Goal: Task Accomplishment & Management: Complete application form

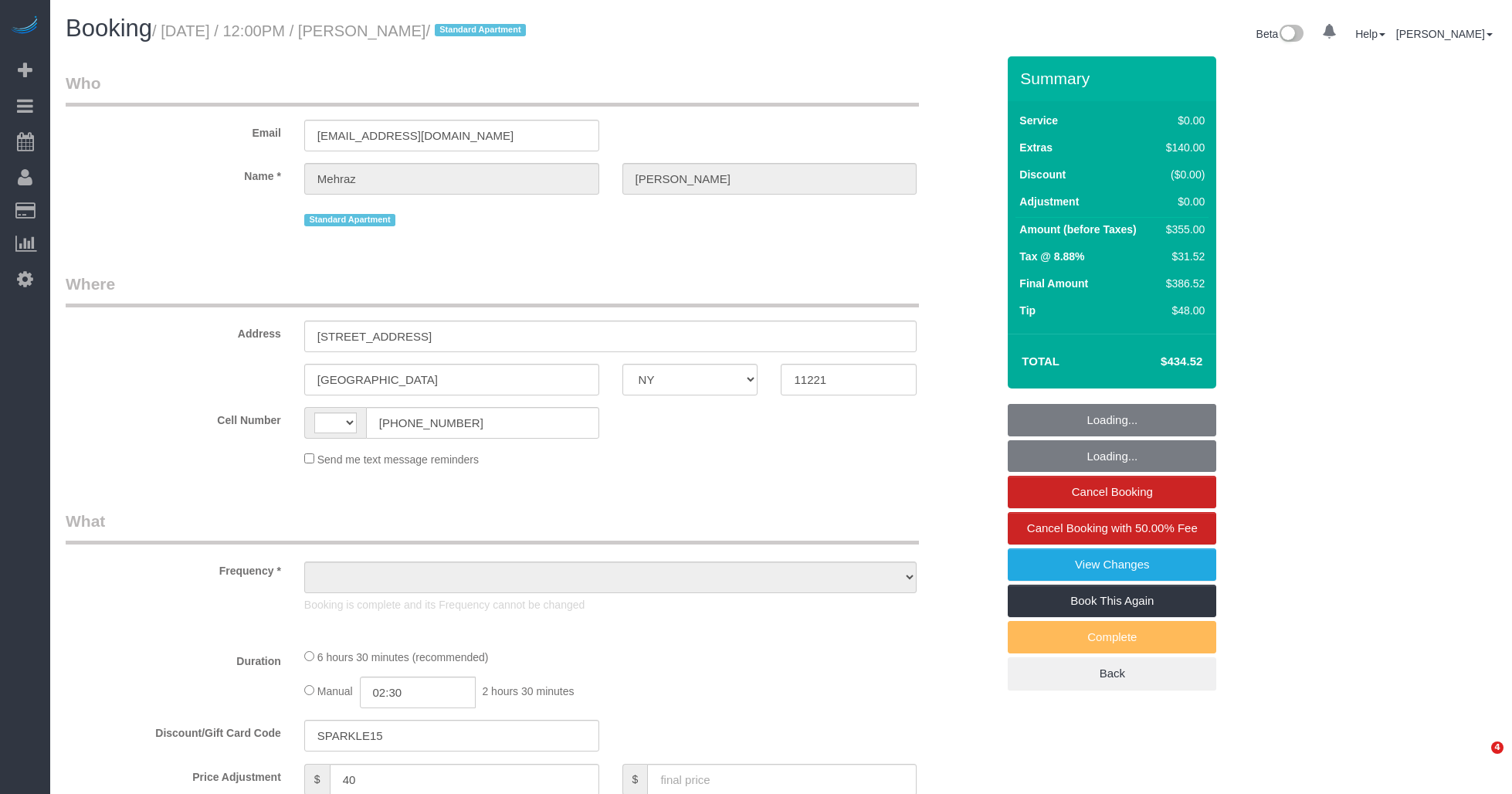
select select "NY"
select select "number:57"
select select "number:72"
select select "number:15"
select select "number:5"
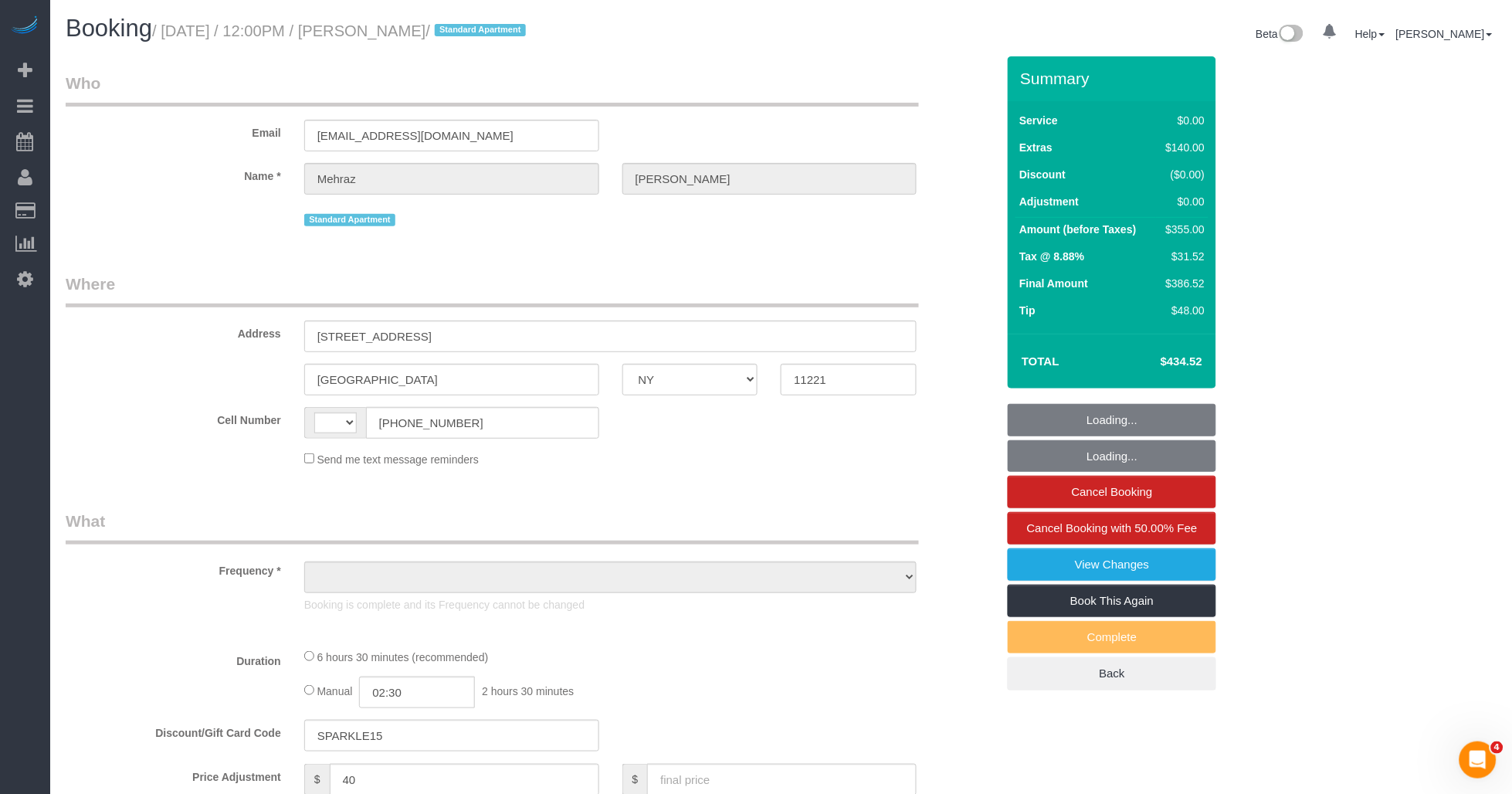
select select "string:[GEOGRAPHIC_DATA]"
select select "object:897"
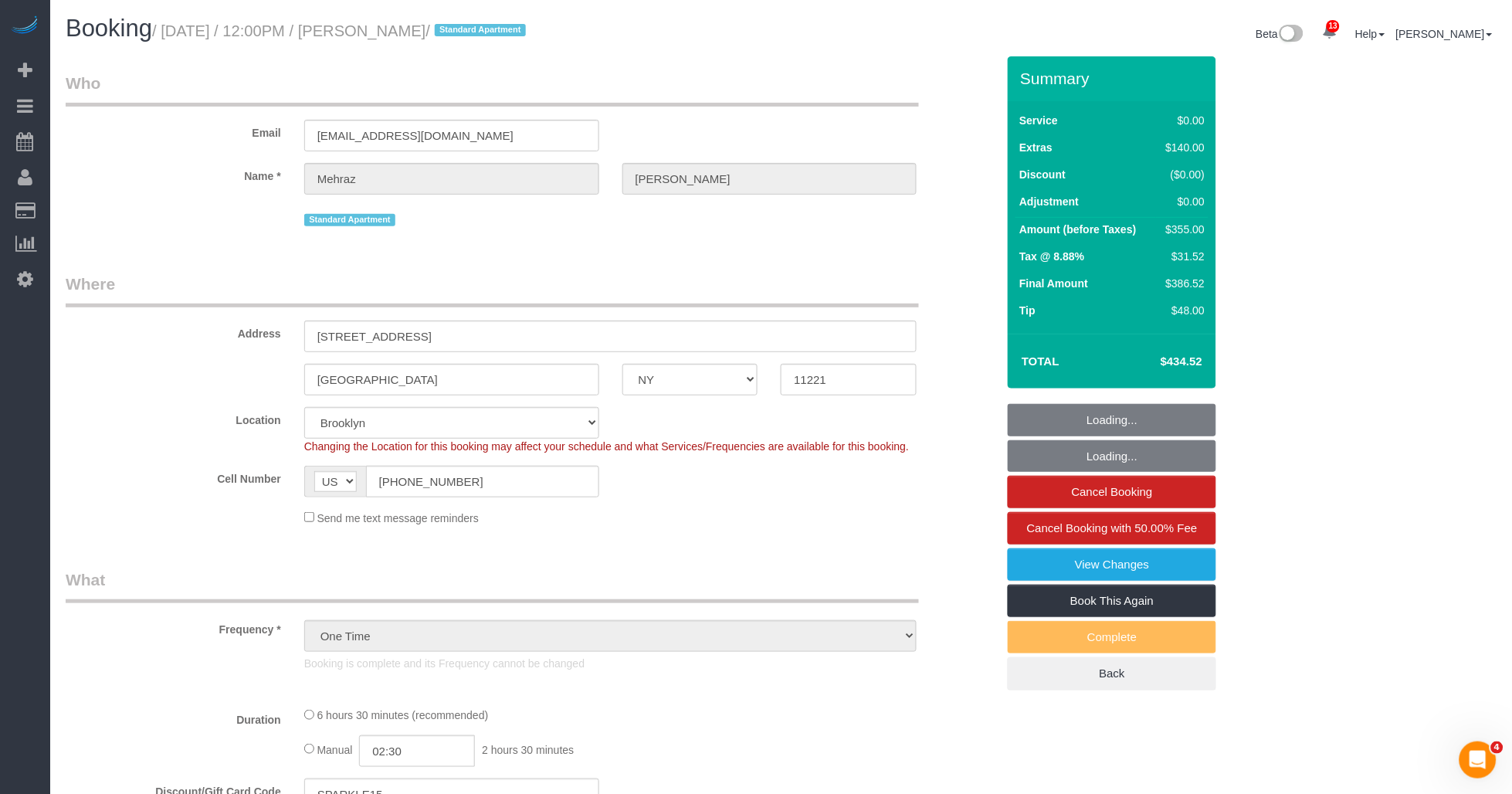
select select "2"
select select "spot1"
select select "object:1376"
select select "string:stripe-pm_1S3OV44VGloSiKo7BqUKA8uU"
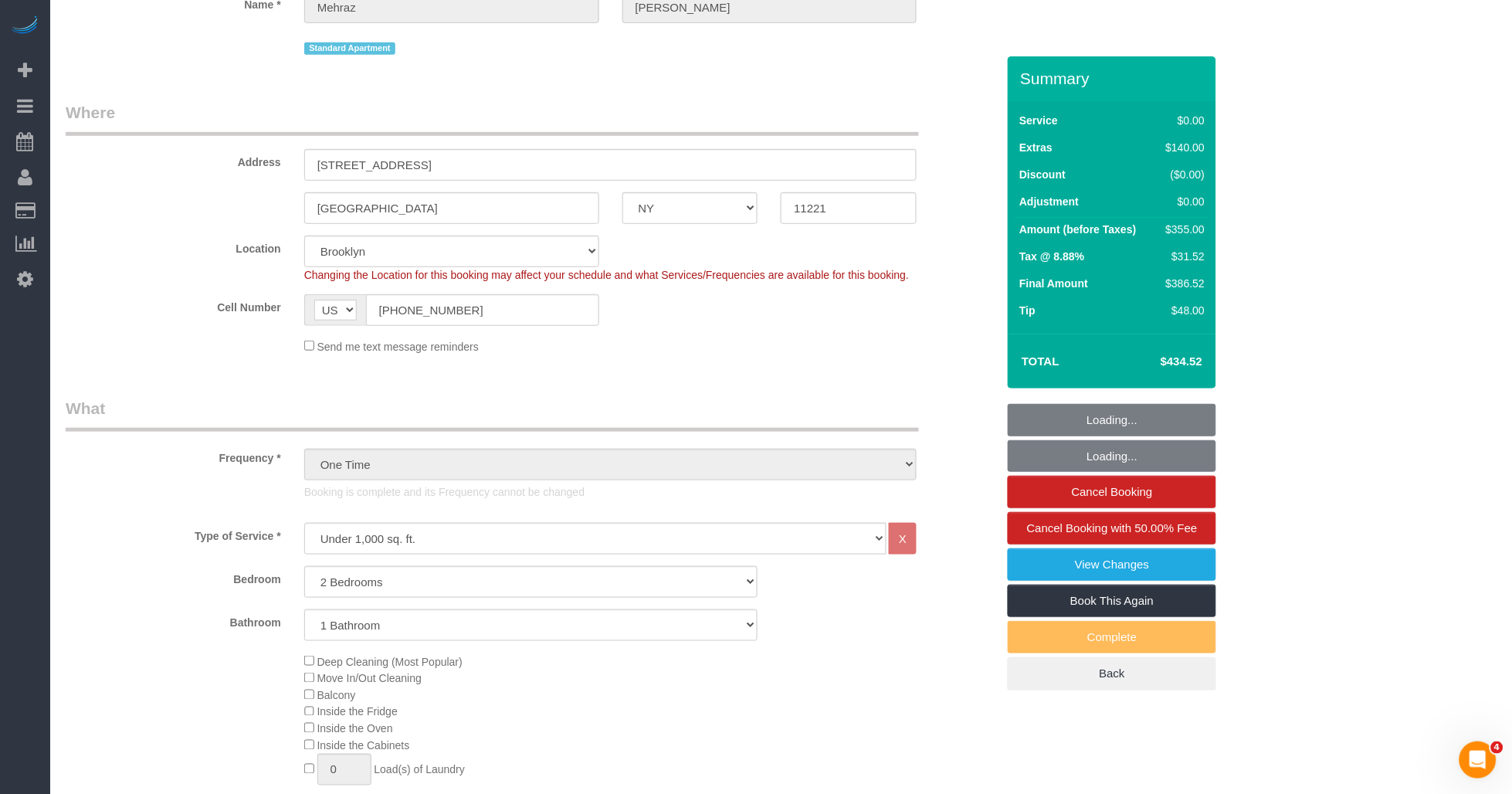
select select "2"
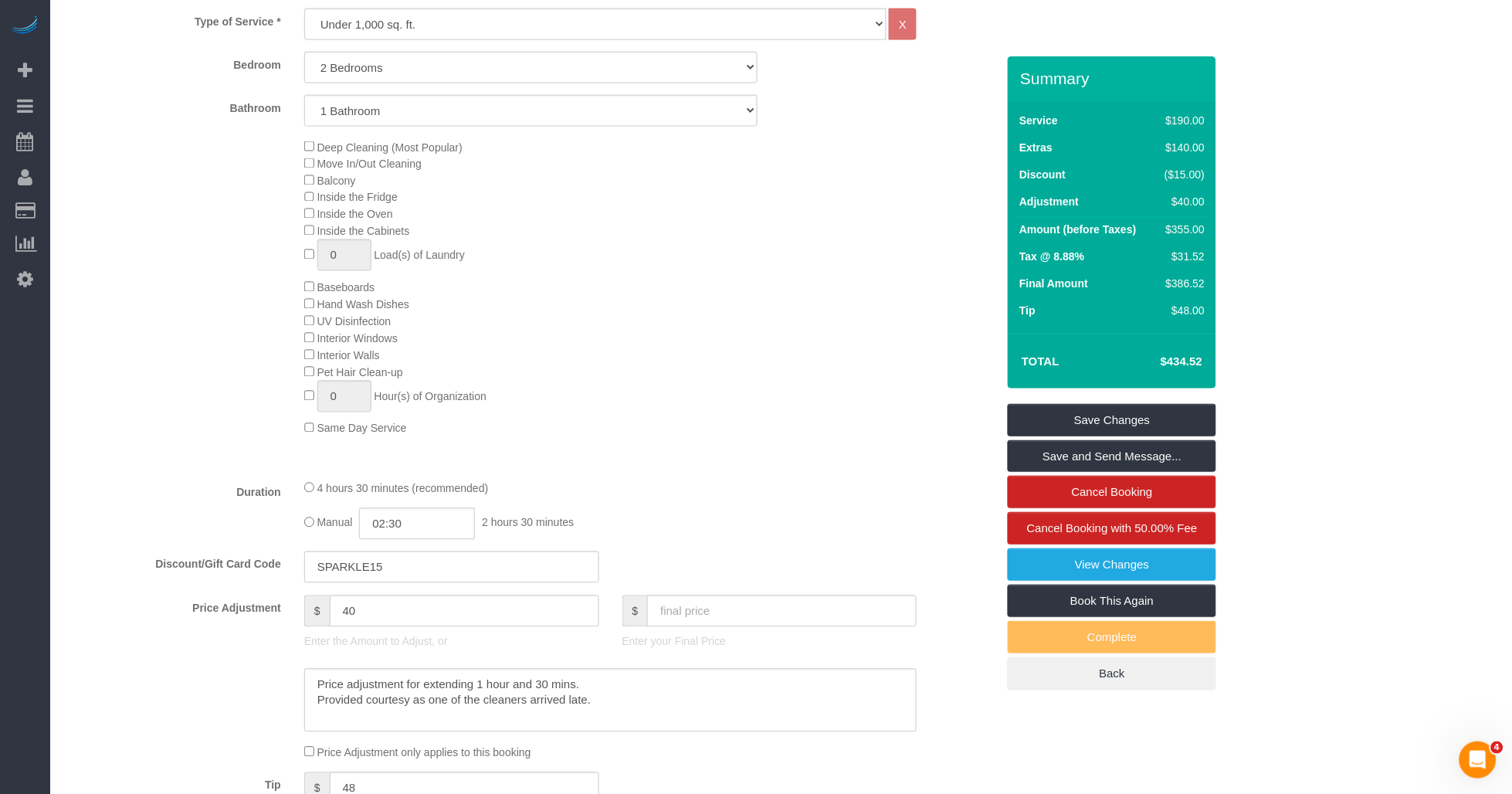
scroll to position [858, 0]
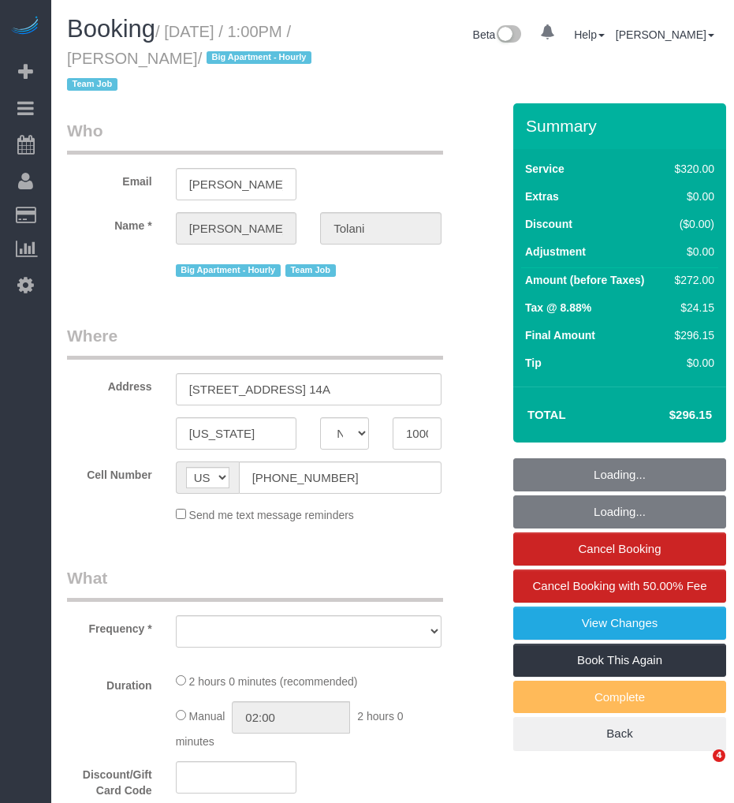
select select "NY"
select select "number:56"
select select "number:79"
select select "number:15"
select select "number:6"
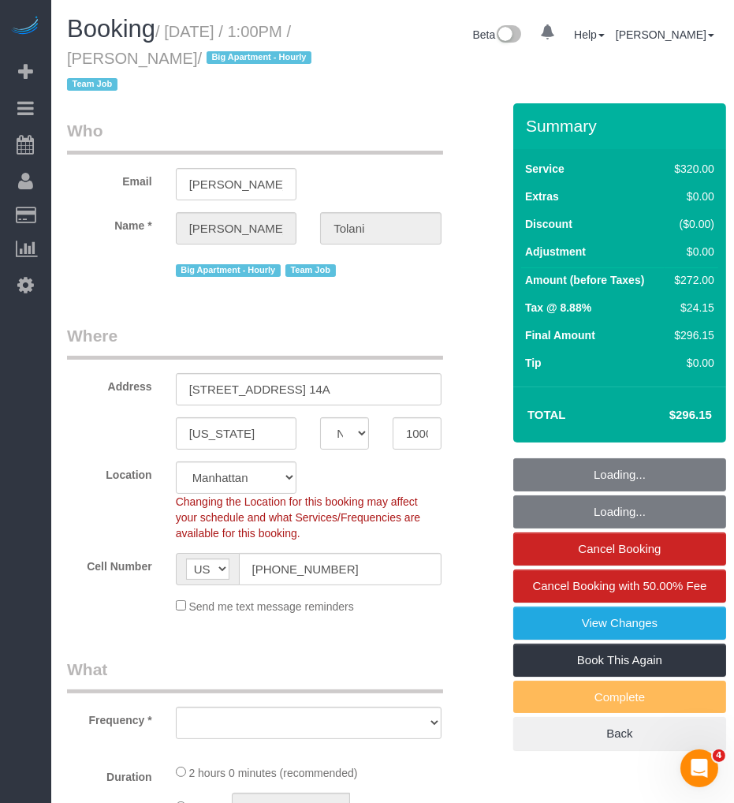
select select "string:stripe-pm_1RRkme4VGloSiKo77oW5TgaQ"
select select "object:900"
select select "2"
select select "spot1"
select select "object:989"
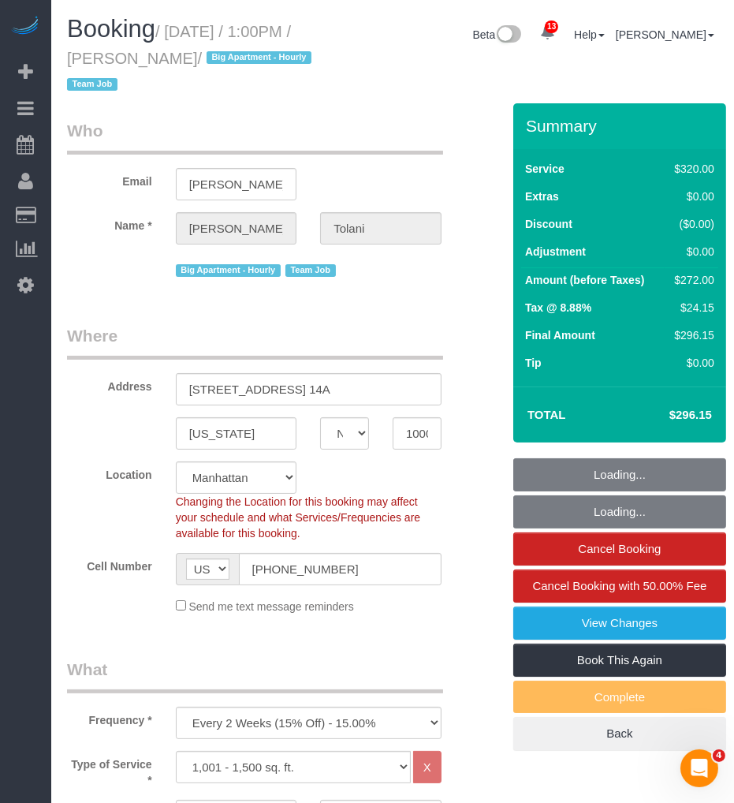
drag, startPoint x: 138, startPoint y: 55, endPoint x: 229, endPoint y: 55, distance: 90.7
click at [229, 55] on small "/ September 05, 2025 / 1:00PM / Yuvika Tolani / Big Apartment - Hourly Team Job" at bounding box center [191, 58] width 249 height 71
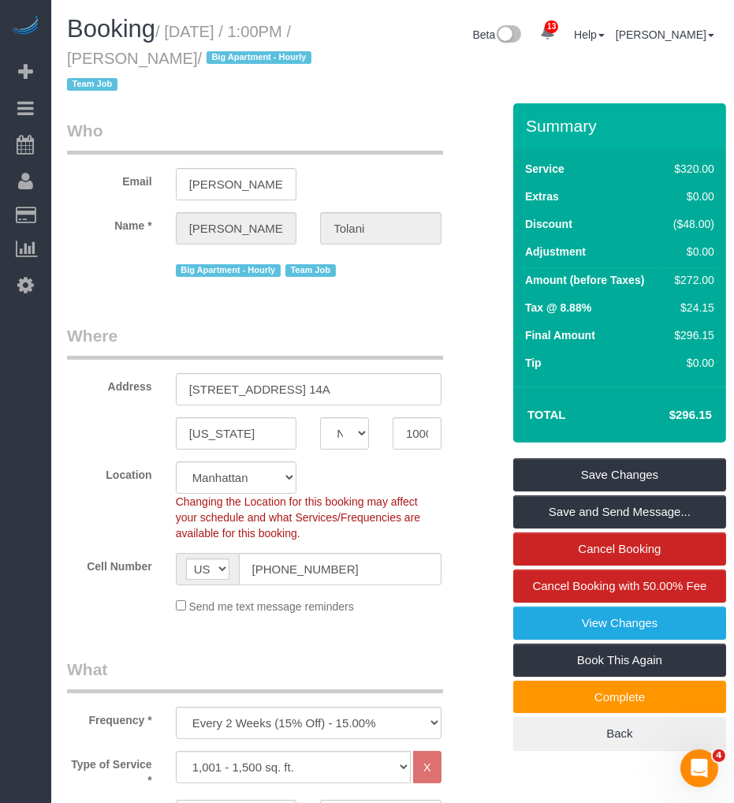
click at [173, 43] on h1 "Booking / September 05, 2025 / 1:00PM / Yuvika Tolani / Big Apartment - Hourly …" at bounding box center [196, 56] width 258 height 80
drag, startPoint x: 172, startPoint y: 32, endPoint x: 229, endPoint y: 57, distance: 62.9
click at [229, 57] on small "/ September 05, 2025 / 1:00PM / Yuvika Tolani / Big Apartment - Hourly Team Job" at bounding box center [191, 58] width 249 height 71
copy small "September 05, 2025 / 1:00PM / Yuvika Tolani"
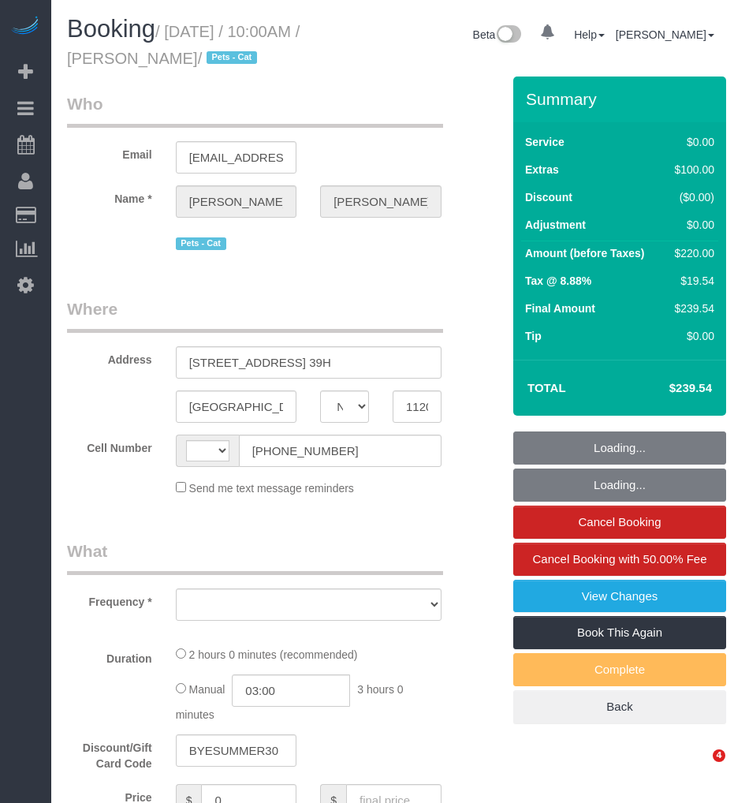
select select "NY"
select select "string:[GEOGRAPHIC_DATA]"
select select "number:89"
select select "number:74"
select select "number:14"
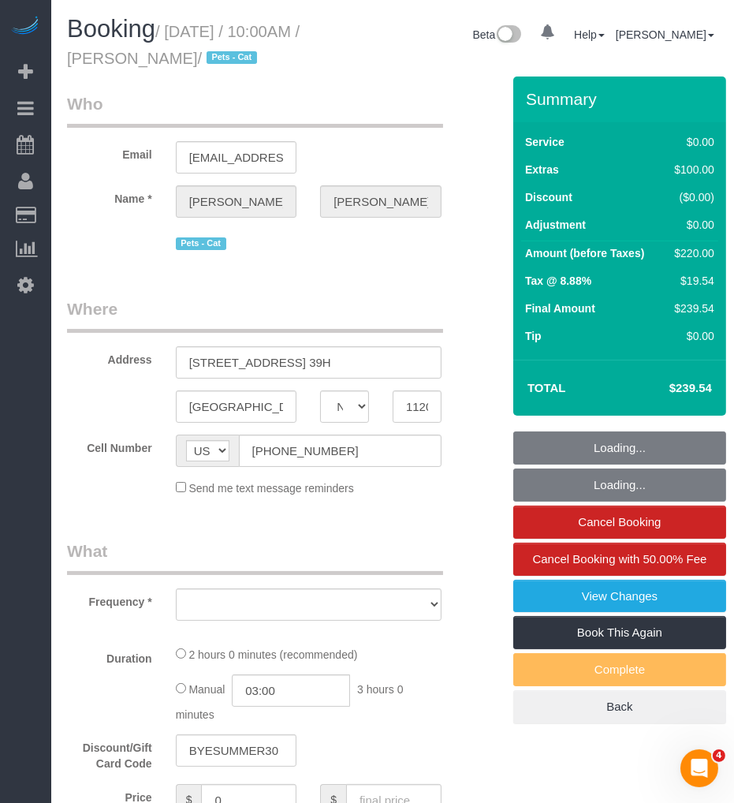
select select "number:6"
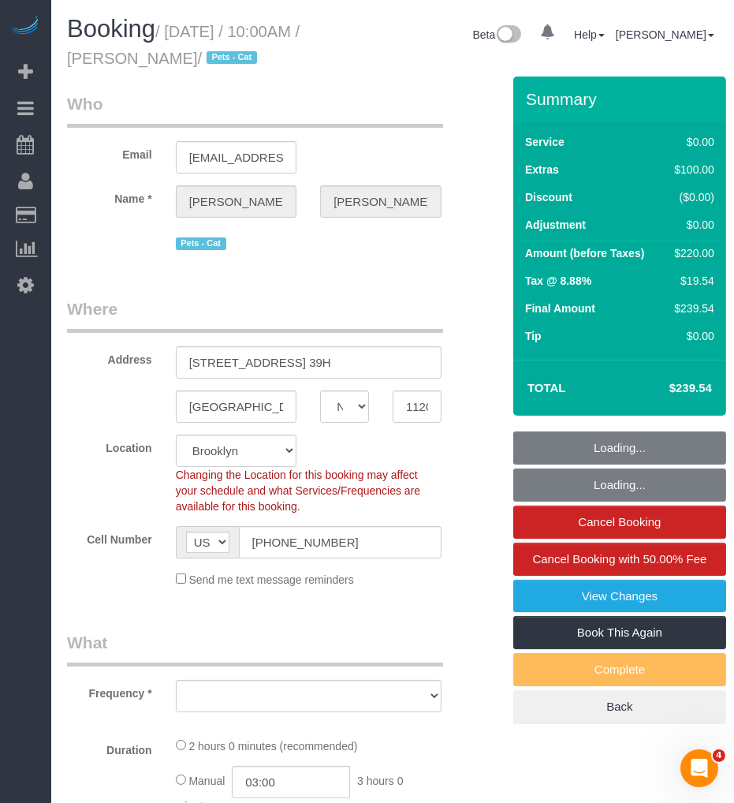
select select "object:893"
select select "string:stripe-pm_1RRJXB4VGloSiKo7ygoYfvdN"
select select "spot1"
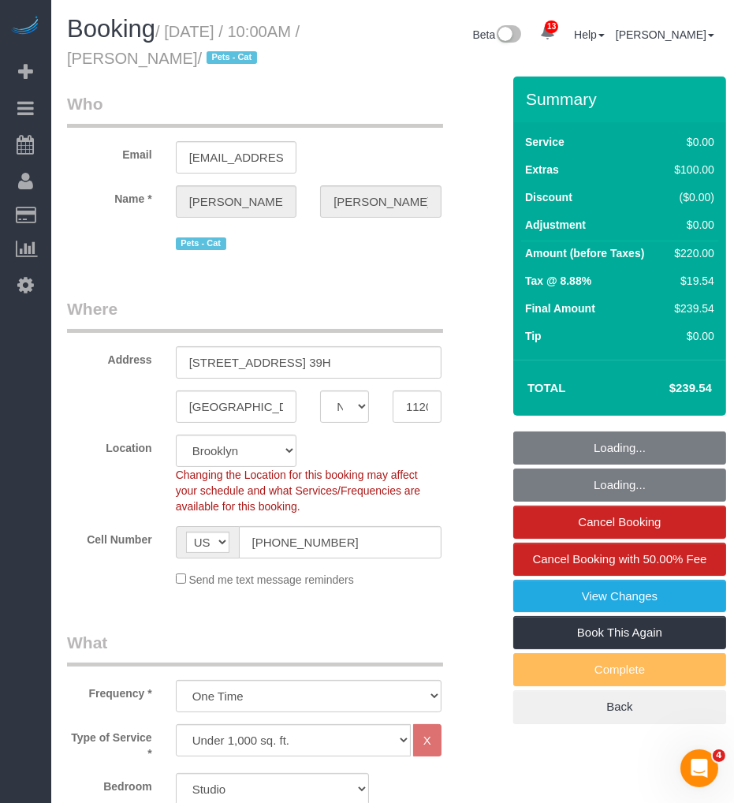
select select "object:1363"
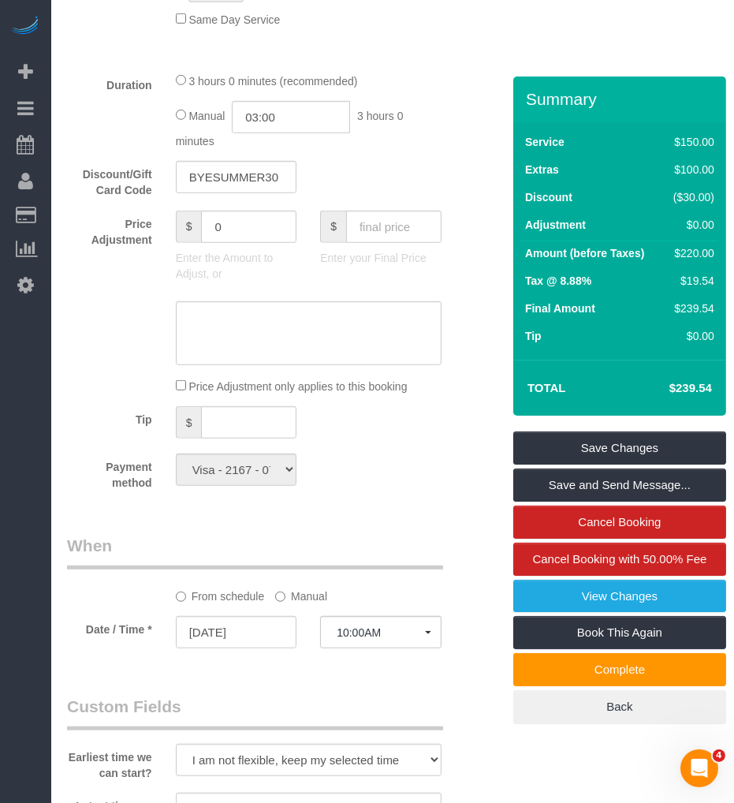
scroll to position [876, 0]
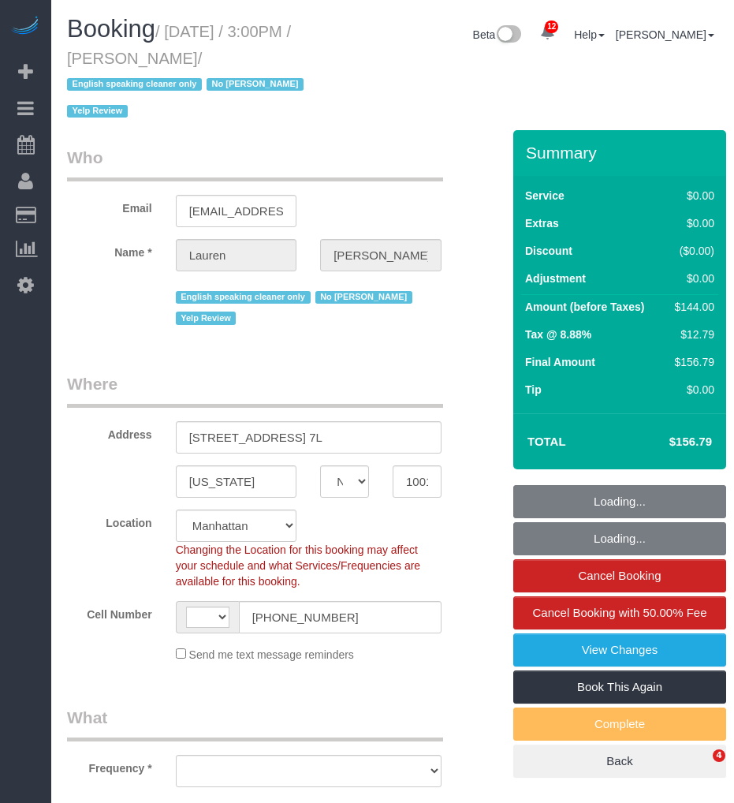
select select "NY"
select select "number:59"
select select "number:79"
select select "number:15"
select select "number:5"
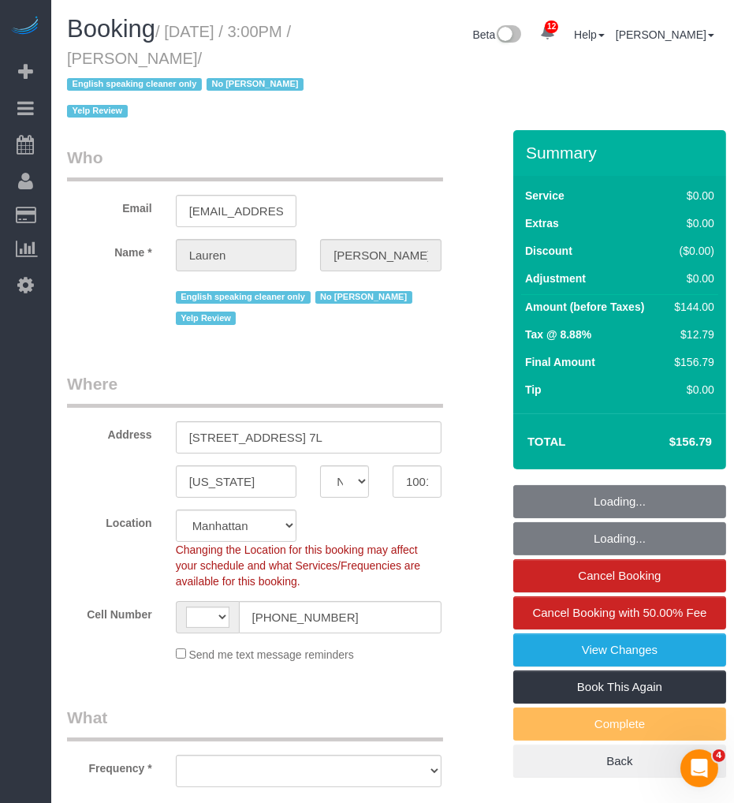
select select "string:[GEOGRAPHIC_DATA]"
select select "string:stripe-pm_1QfnL04VGloSiKo7LBi9krK3"
select select "object:891"
select select "spot1"
select select "1"
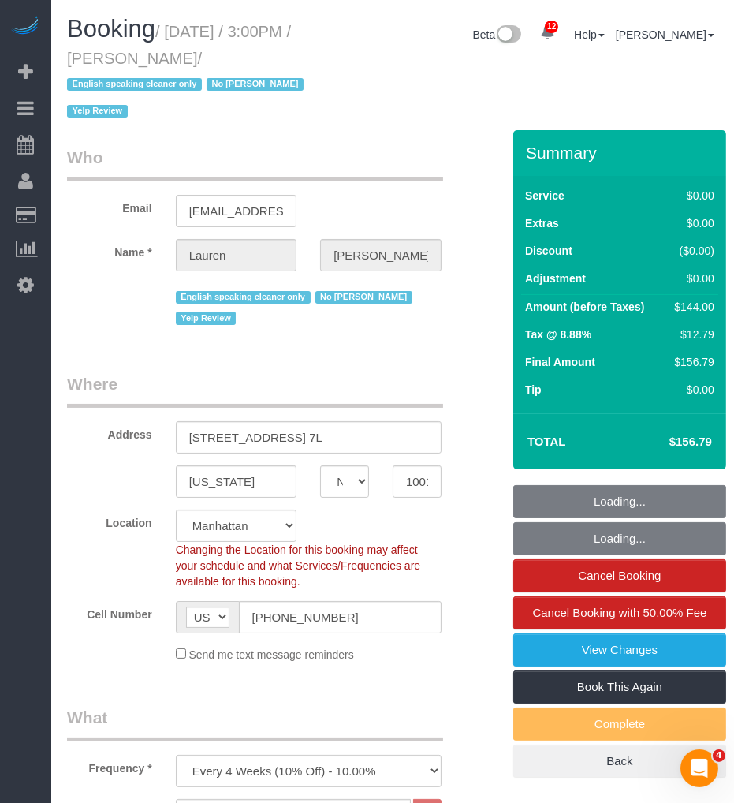
select select "1"
select select "object:1446"
drag, startPoint x: 185, startPoint y: 28, endPoint x: 241, endPoint y: 58, distance: 62.4
click at [241, 58] on small "/ September 05, 2025 / 3:00PM / Lauren Meyers / English speaking cleaner only N…" at bounding box center [187, 72] width 241 height 98
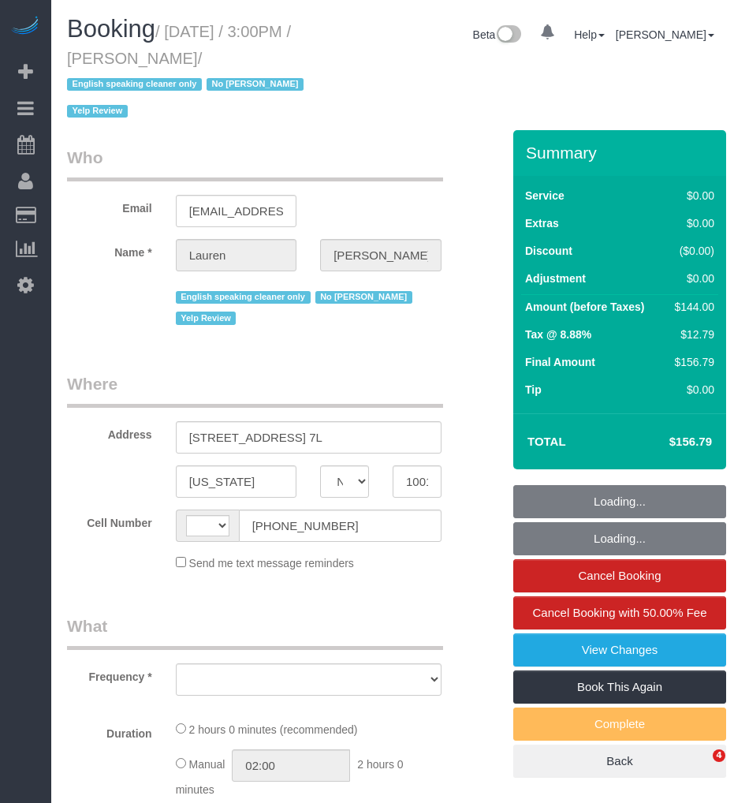
select select "NY"
select select "string:[GEOGRAPHIC_DATA]"
select select "object:493"
select select "number:59"
select select "number:79"
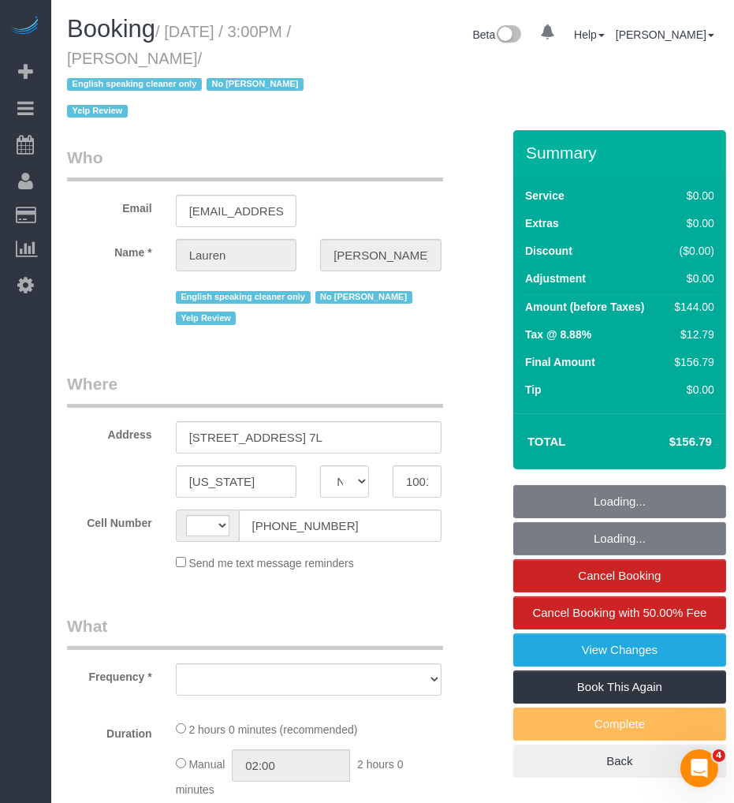
select select "number:15"
select select "number:5"
select select "string:stripe-pm_1QfnL04VGloSiKo7LBi9krK3"
select select "1"
select select "spot1"
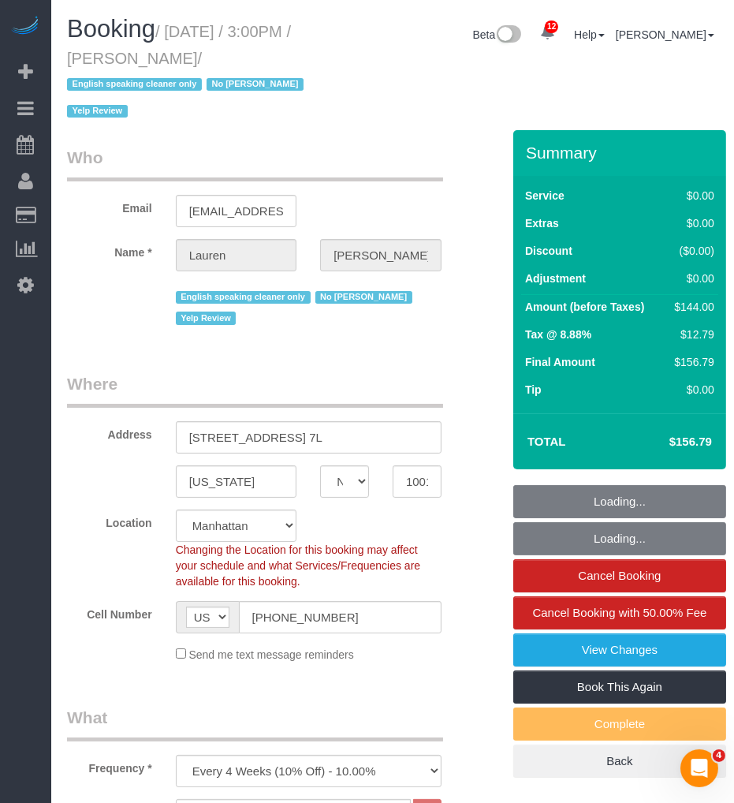
select select "object:1410"
select select "1"
